Goal: Find specific page/section: Find specific page/section

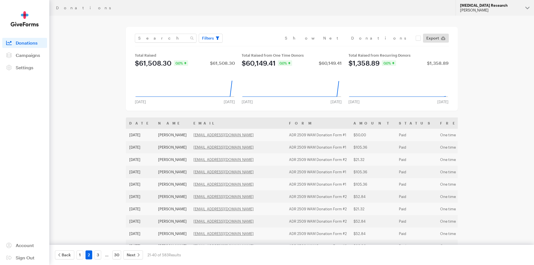
click at [503, 11] on div "[PERSON_NAME]" at bounding box center [490, 10] width 61 height 5
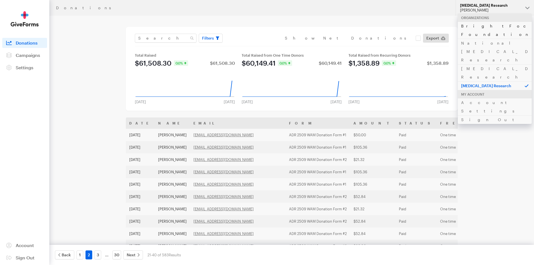
click at [497, 26] on link "BrightFocus Foundation" at bounding box center [495, 30] width 74 height 17
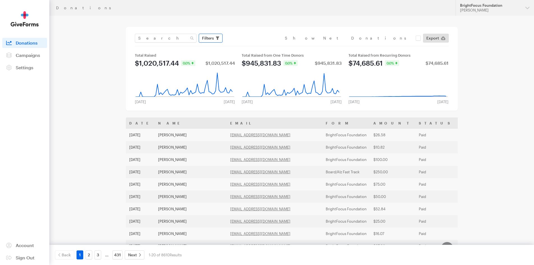
click at [210, 38] on span "Filters" at bounding box center [208, 38] width 12 height 7
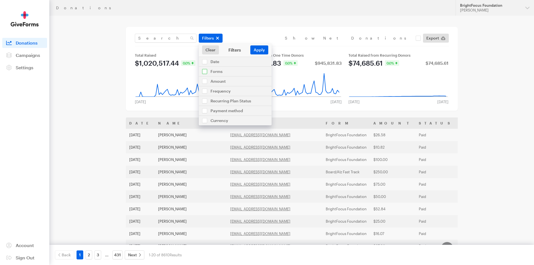
click at [223, 71] on input "checkbox" at bounding box center [235, 72] width 73 height 10
checkbox input "true"
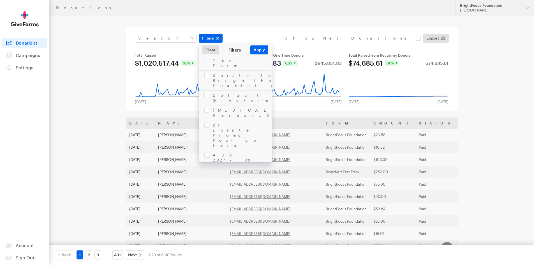
scroll to position [281, 0]
click at [479, 11] on div "[PERSON_NAME]" at bounding box center [490, 10] width 61 height 5
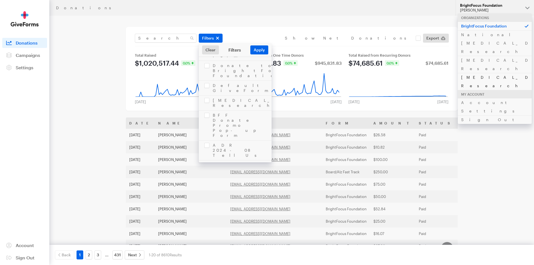
click at [479, 73] on link "[MEDICAL_DATA] Research" at bounding box center [495, 81] width 74 height 17
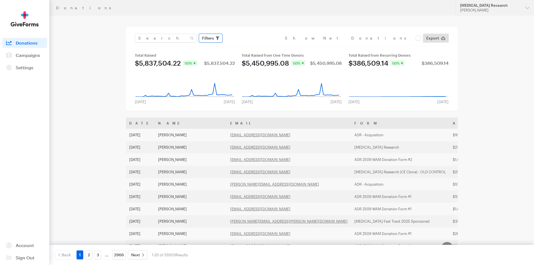
click at [215, 37] on button "Filters" at bounding box center [211, 38] width 24 height 9
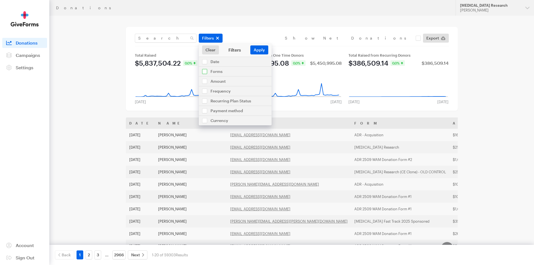
click at [225, 75] on input "checkbox" at bounding box center [235, 72] width 73 height 10
checkbox input "true"
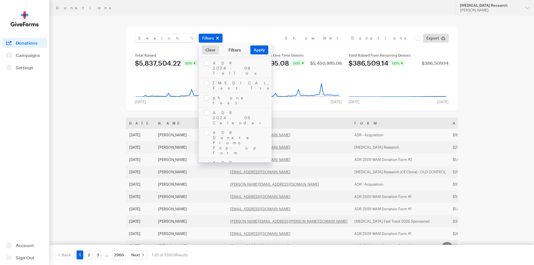
scroll to position [1206, 0]
checkbox input "true"
click at [261, 48] on button "Apply" at bounding box center [260, 49] width 18 height 9
